Goal: Navigation & Orientation: Find specific page/section

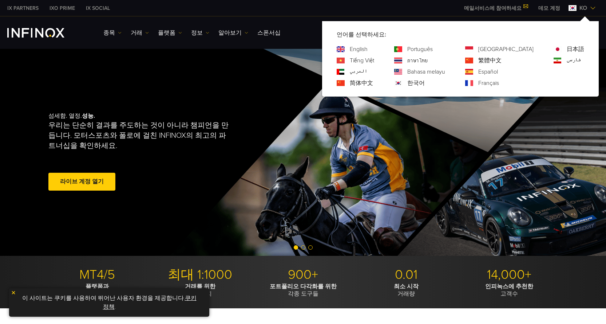
click at [428, 61] on link "ภาษาไทย" at bounding box center [417, 60] width 20 height 9
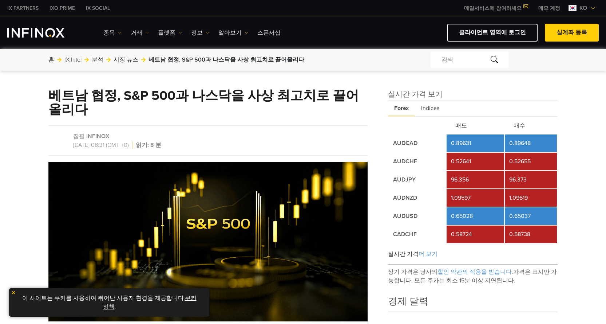
click at [595, 6] on img at bounding box center [593, 8] width 6 height 6
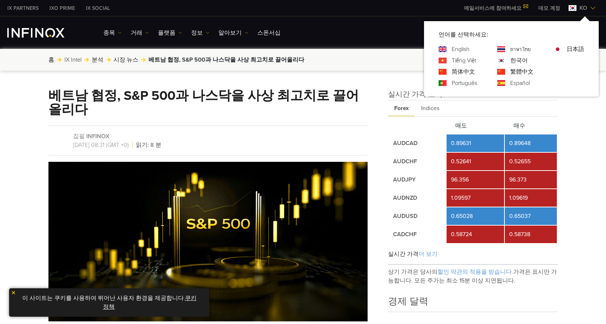
click at [518, 48] on link "ภาษาไทย" at bounding box center [520, 49] width 20 height 9
